Goal: Transaction & Acquisition: Purchase product/service

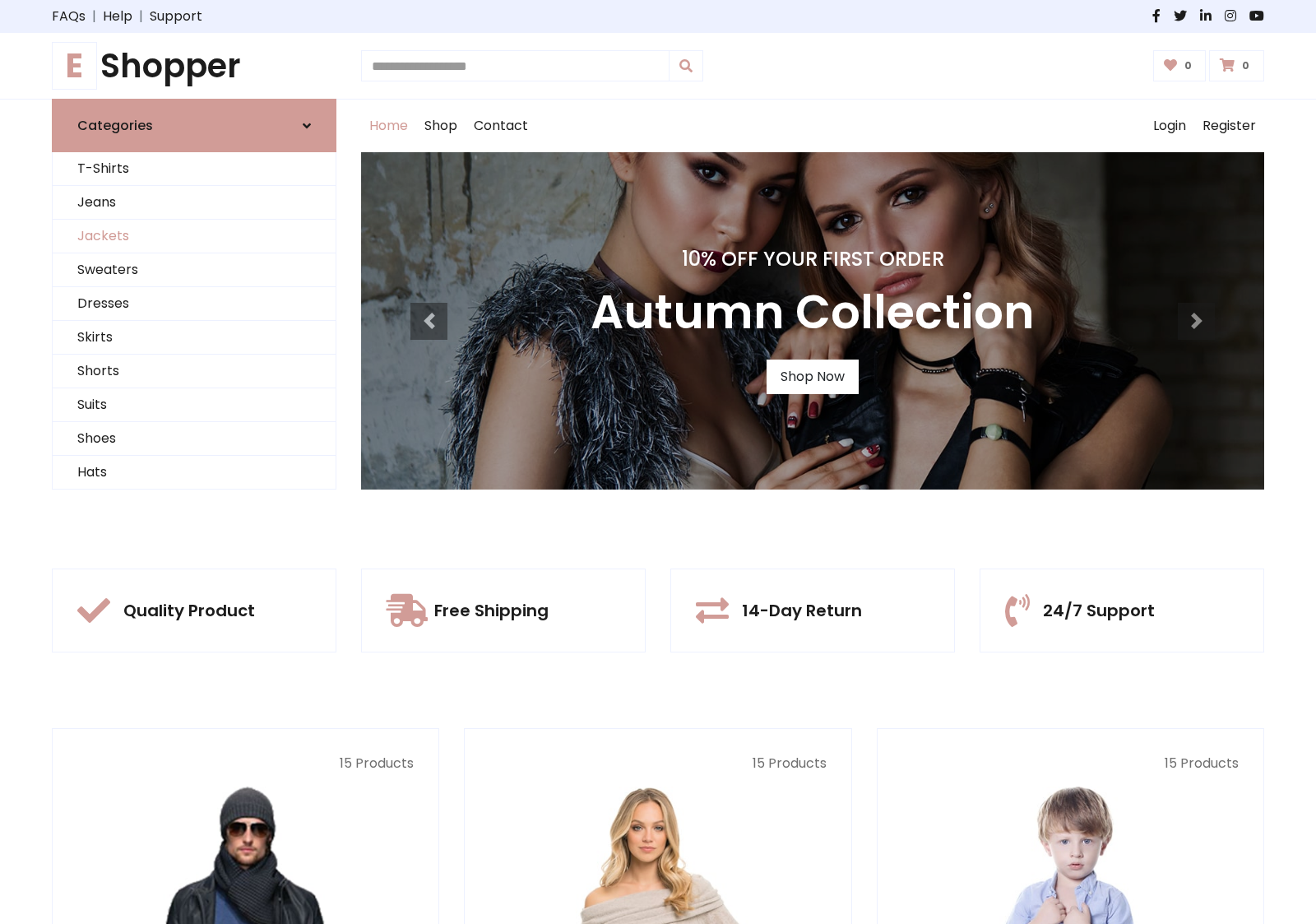
click at [194, 237] on link "Jackets" at bounding box center [194, 237] width 283 height 34
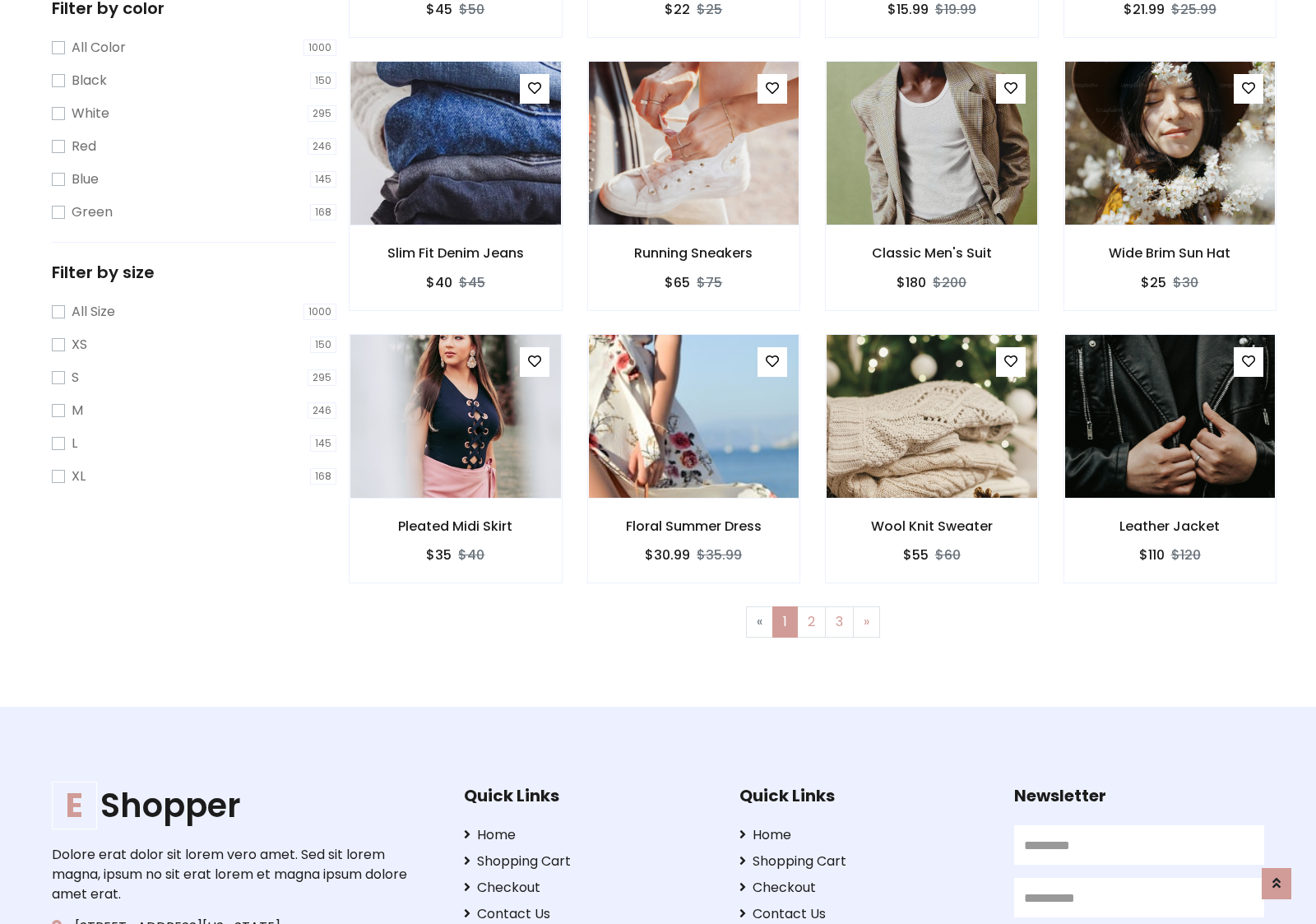
scroll to position [743, 0]
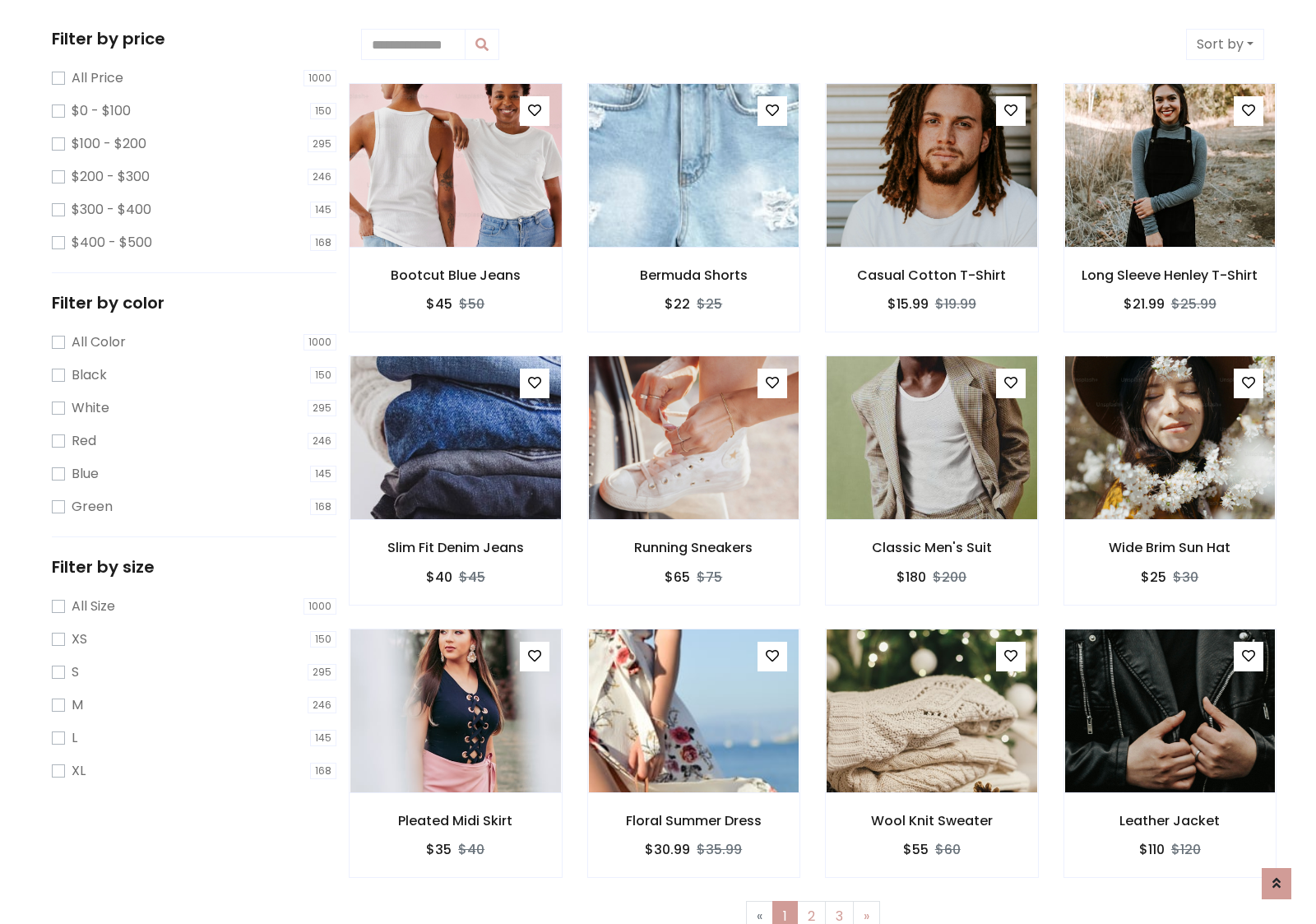
scroll to position [0, 0]
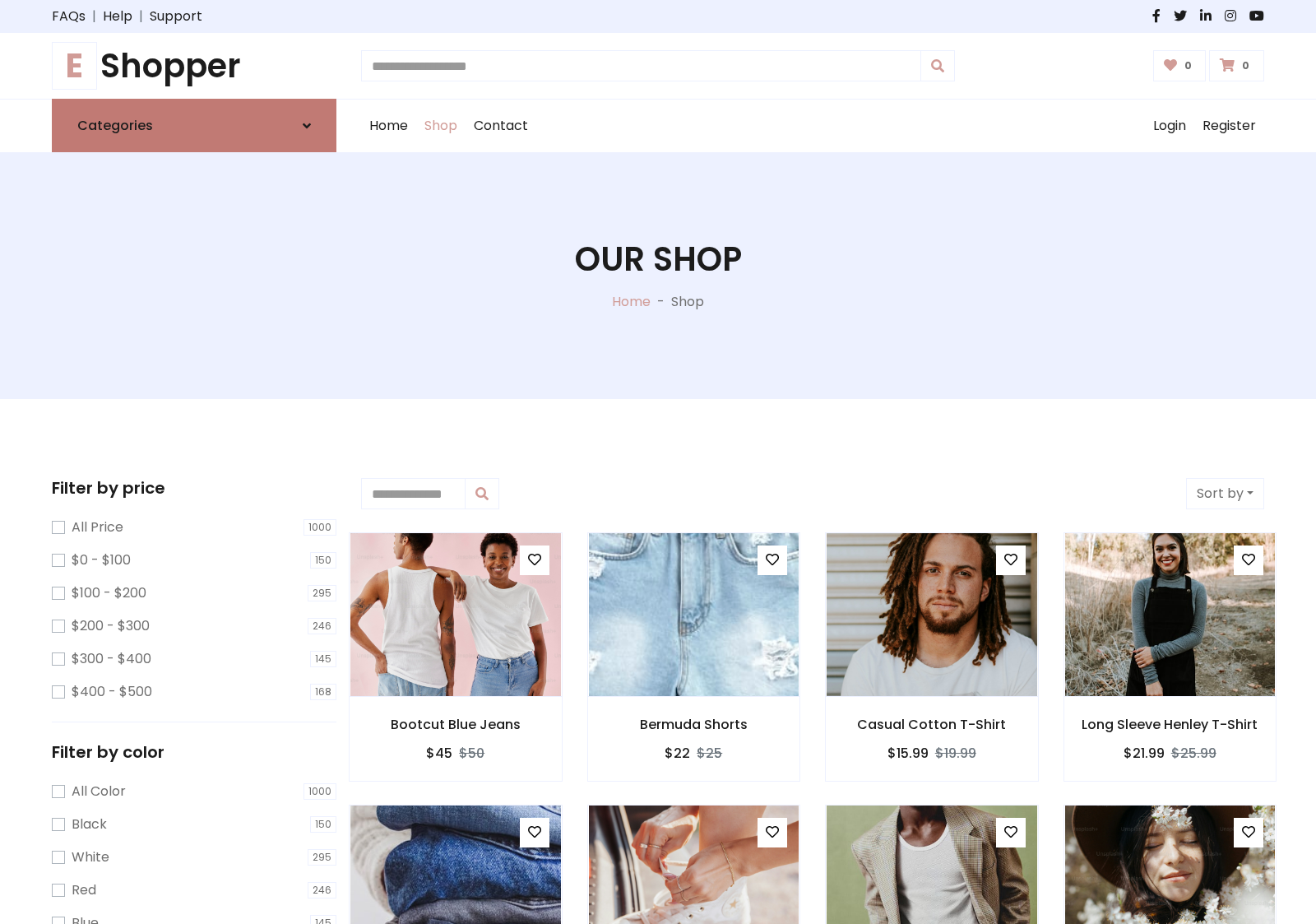
click at [194, 125] on link "Categories" at bounding box center [194, 125] width 285 height 53
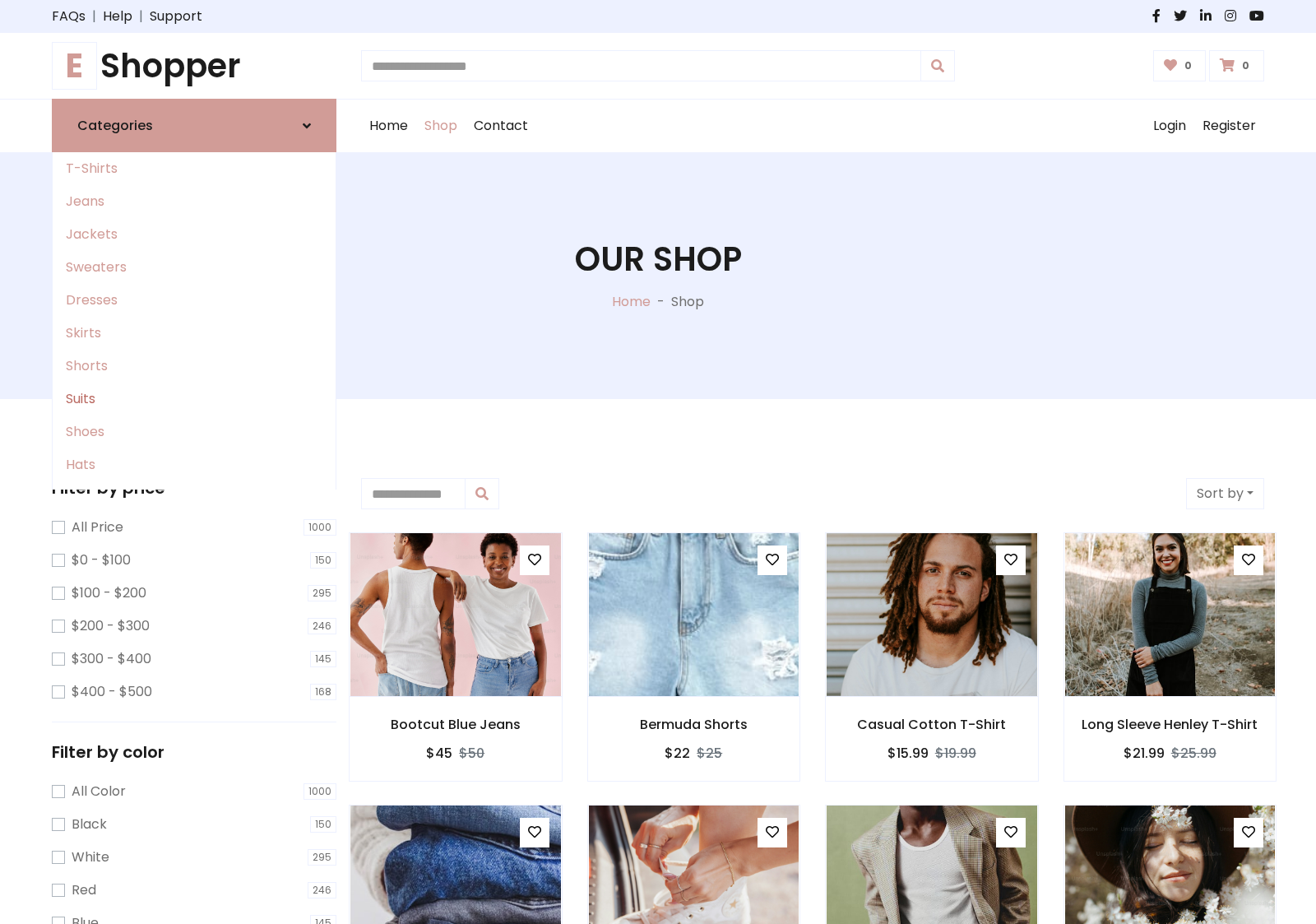
click at [194, 399] on link "Suits" at bounding box center [194, 398] width 283 height 33
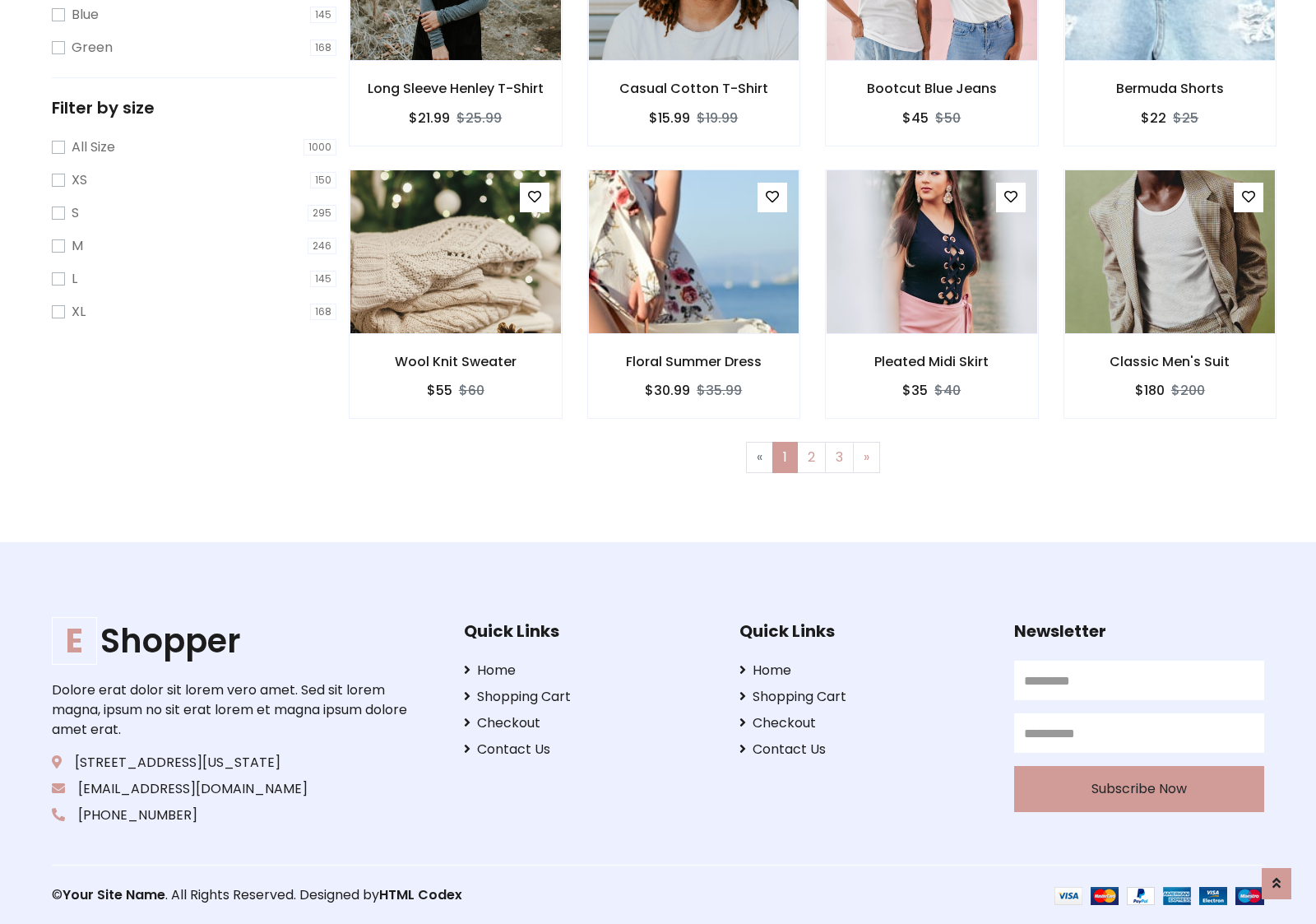
scroll to position [908, 0]
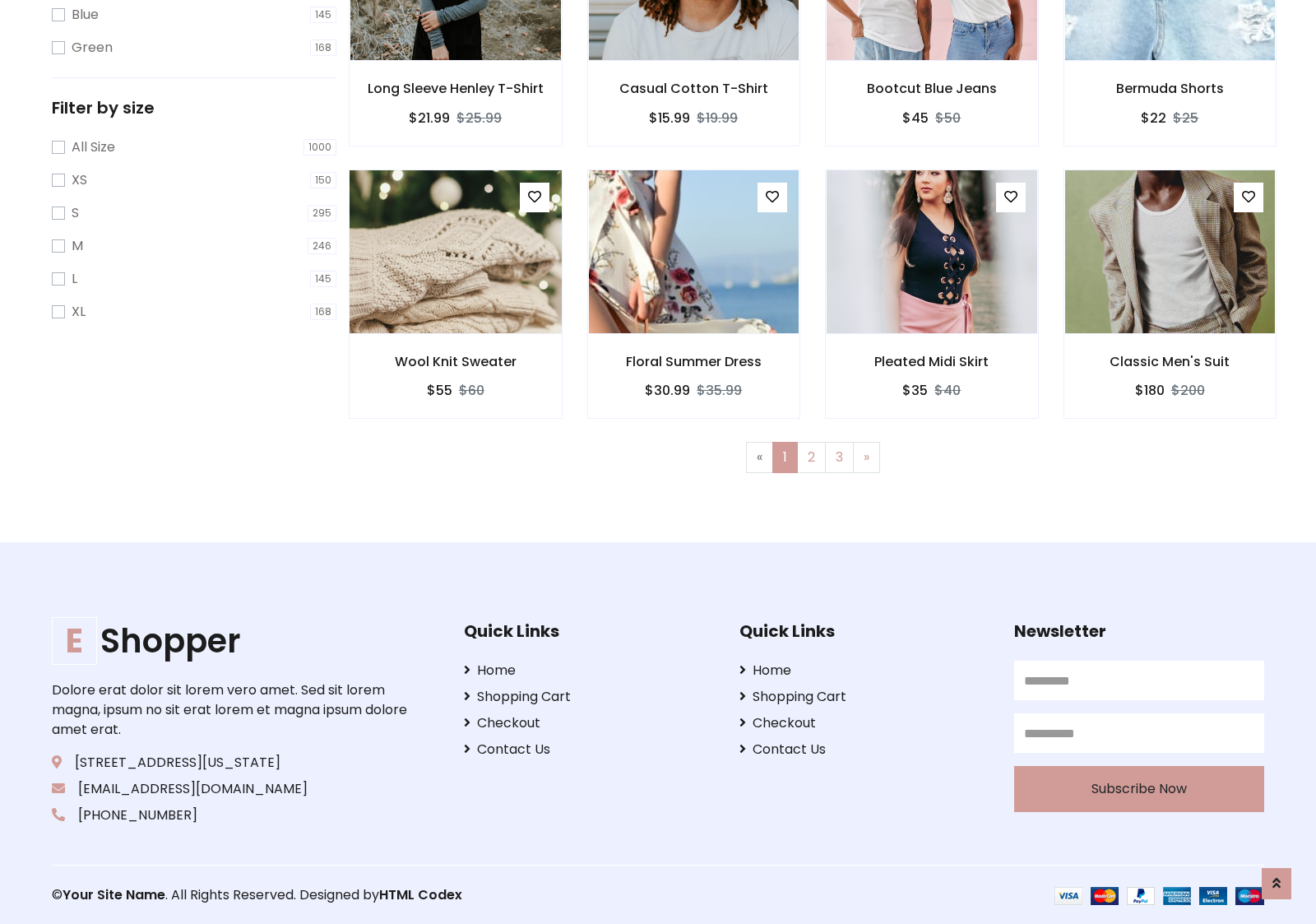
click at [455, 251] on img at bounding box center [455, 252] width 253 height 395
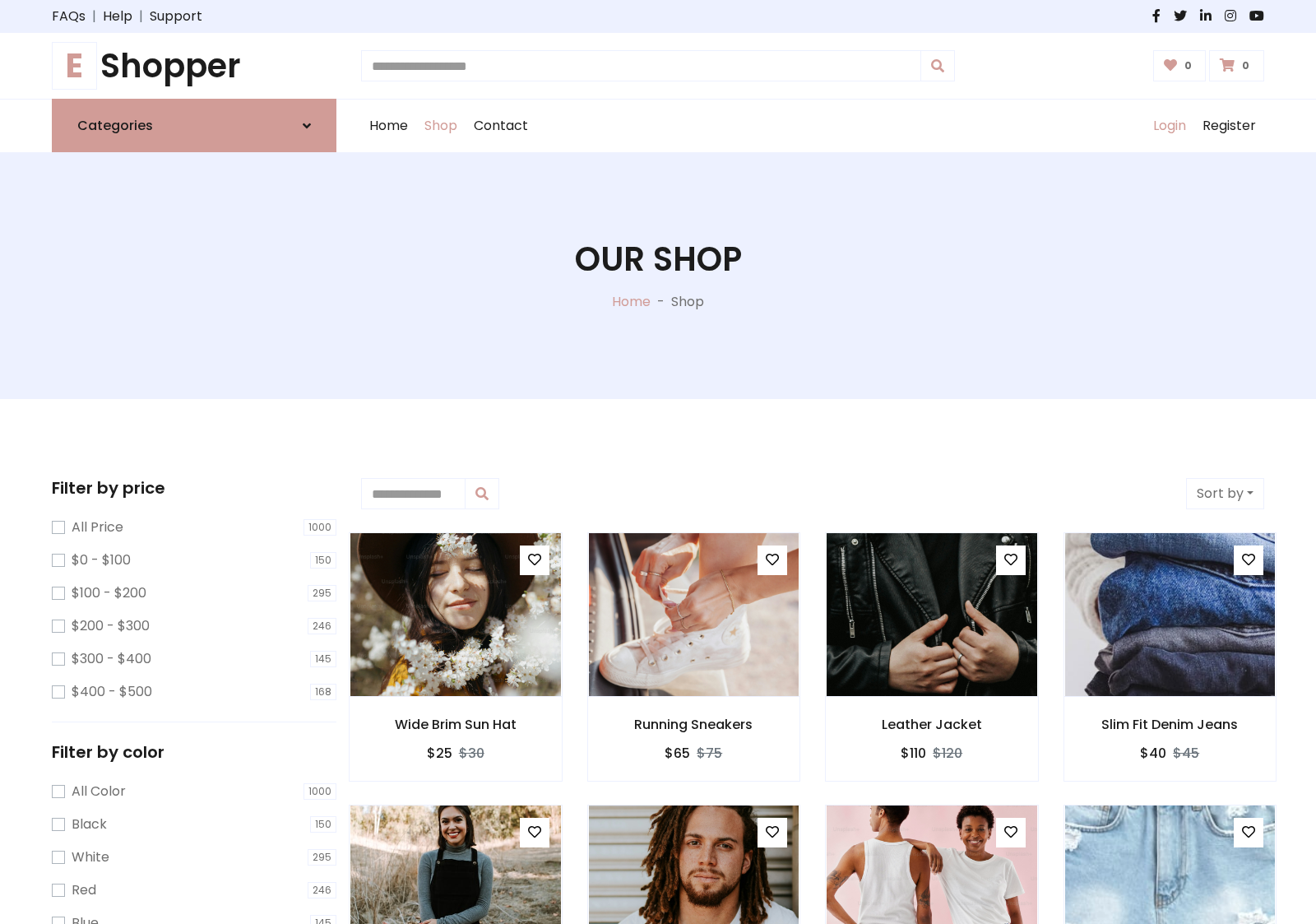
click at [1169, 126] on link "Login" at bounding box center [1170, 125] width 50 height 52
click at [307, 125] on icon at bounding box center [306, 125] width 8 height 13
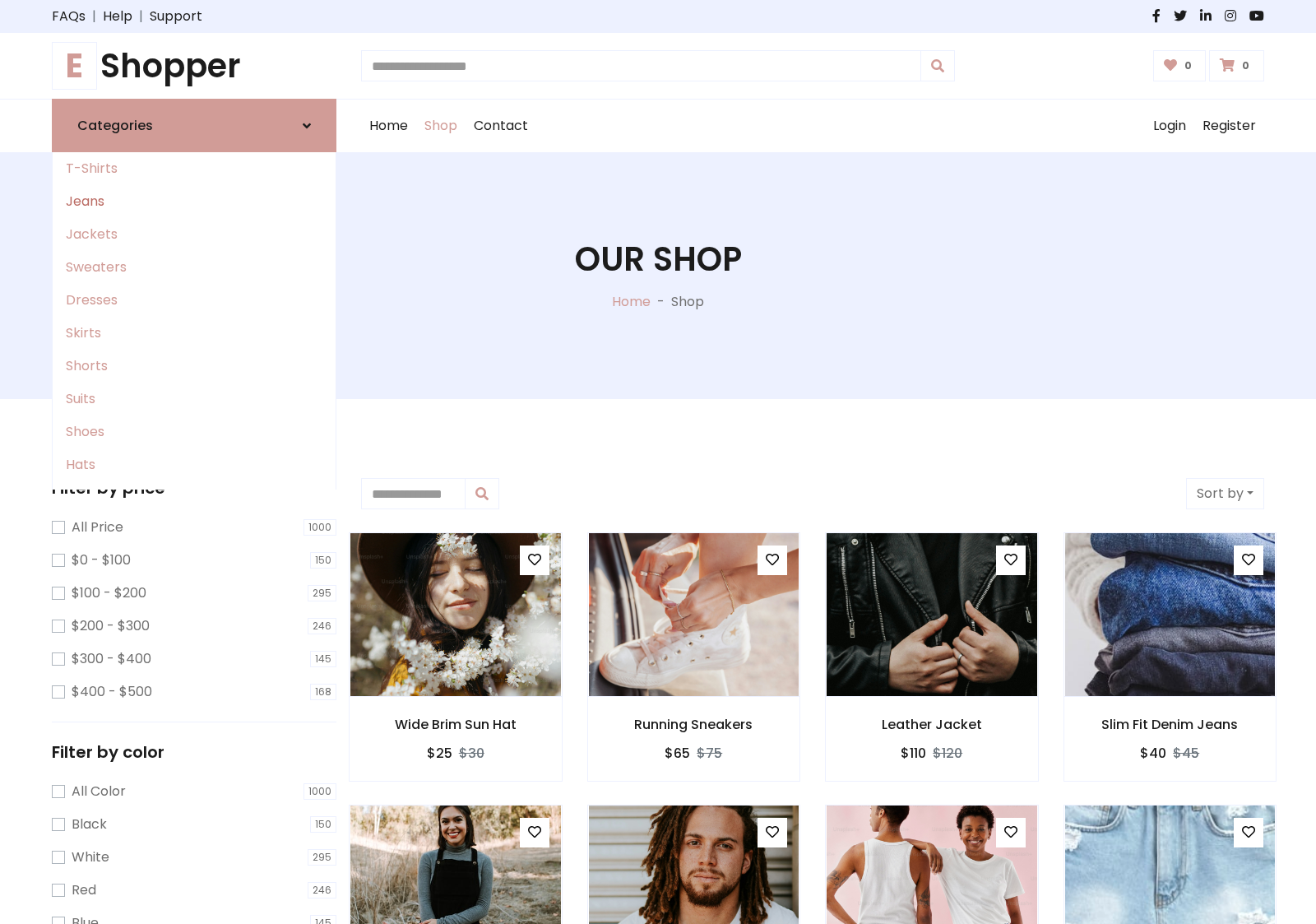
click at [194, 202] on link "Jeans" at bounding box center [194, 201] width 283 height 33
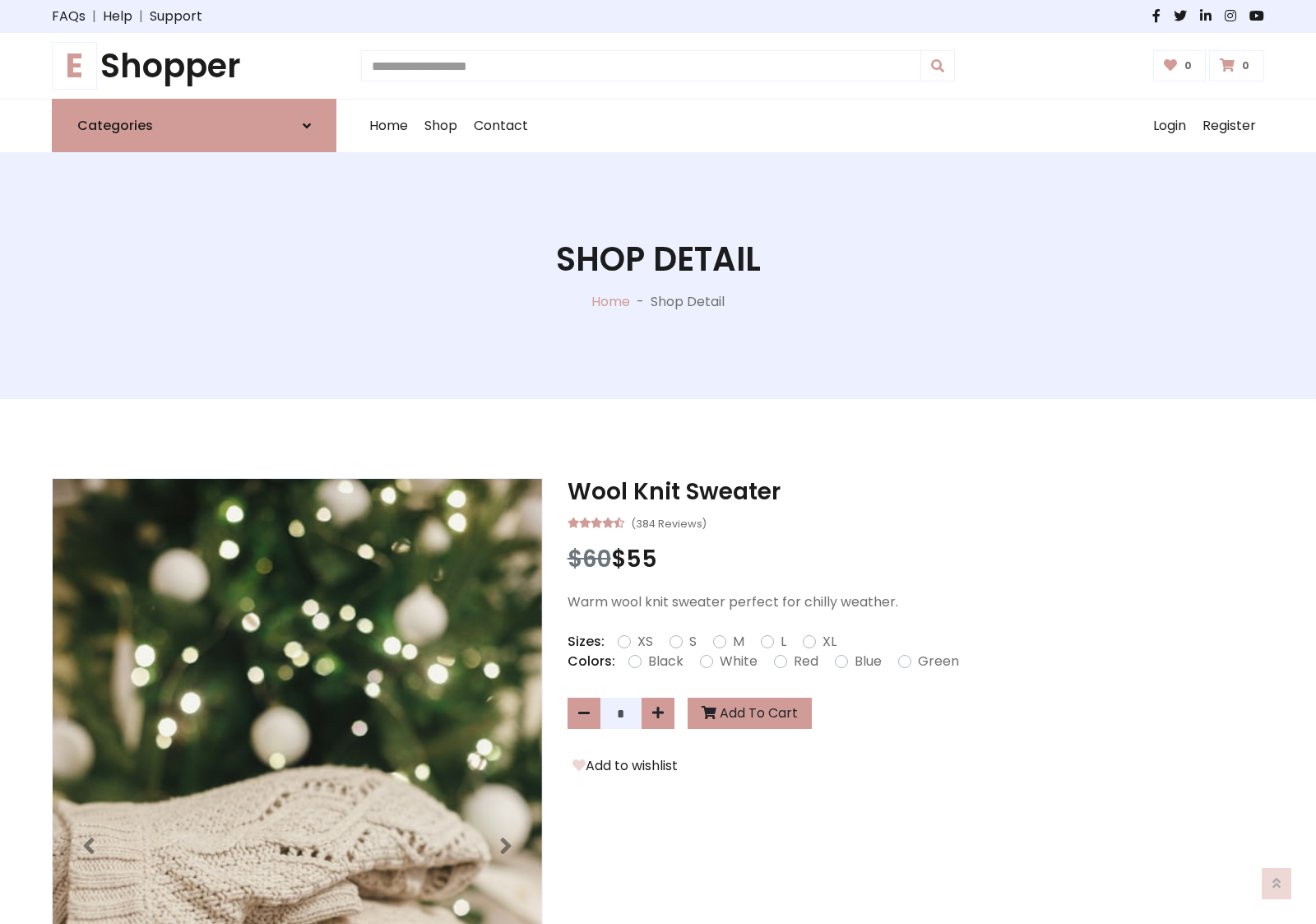
scroll to position [1412, 0]
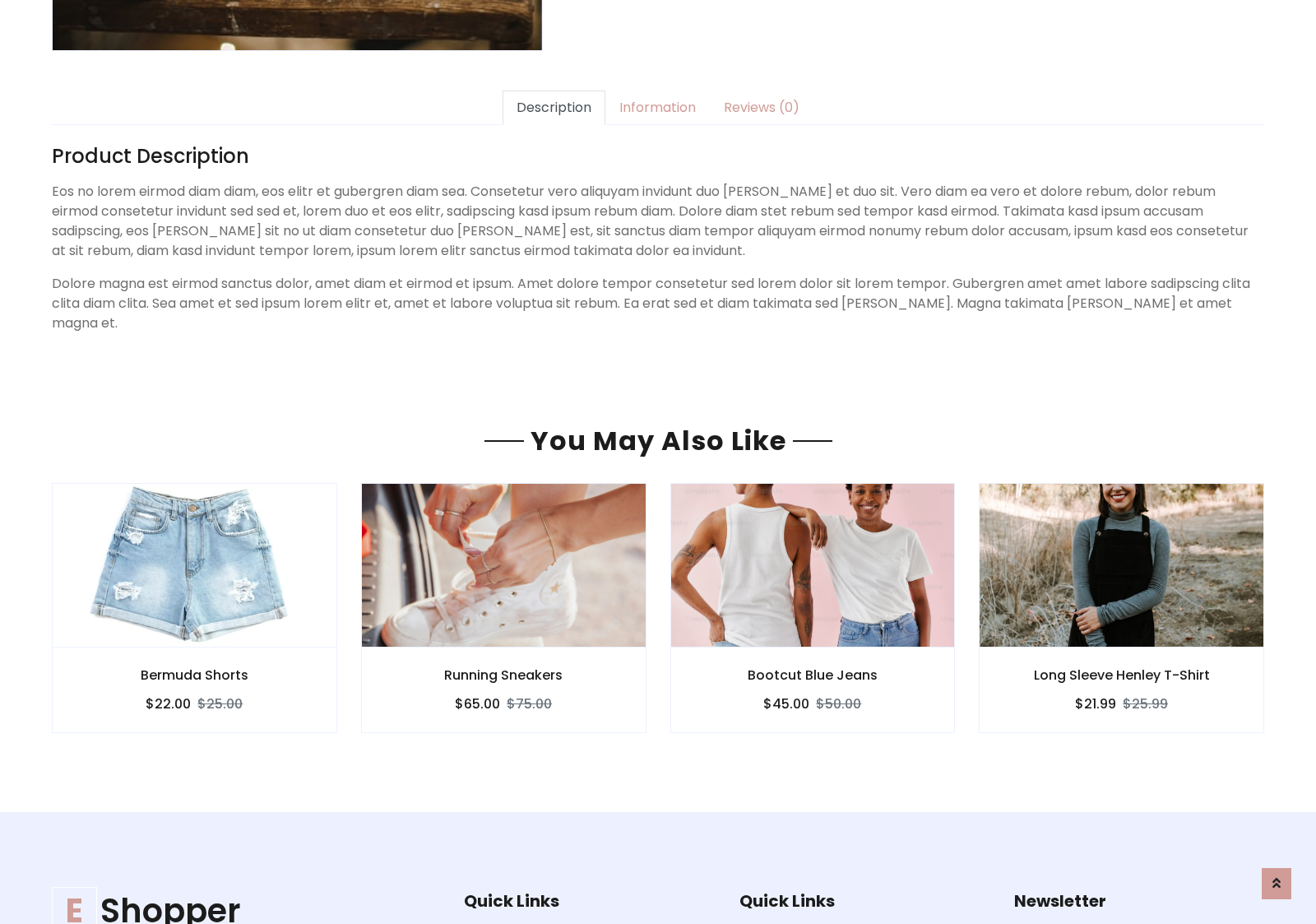
scroll to position [1412, 0]
